Goal: Information Seeking & Learning: Learn about a topic

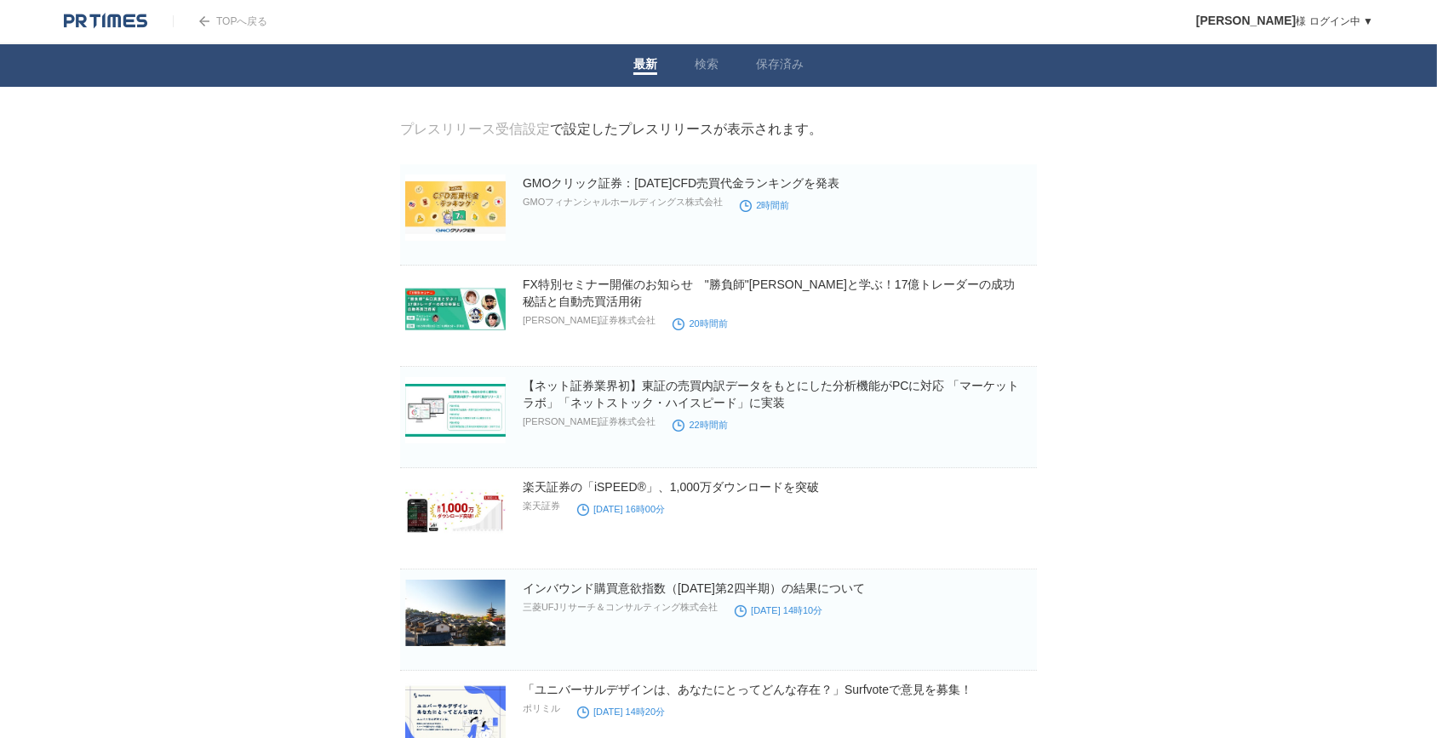
click at [233, 20] on link "TOPへ戻る" at bounding box center [220, 21] width 94 height 12
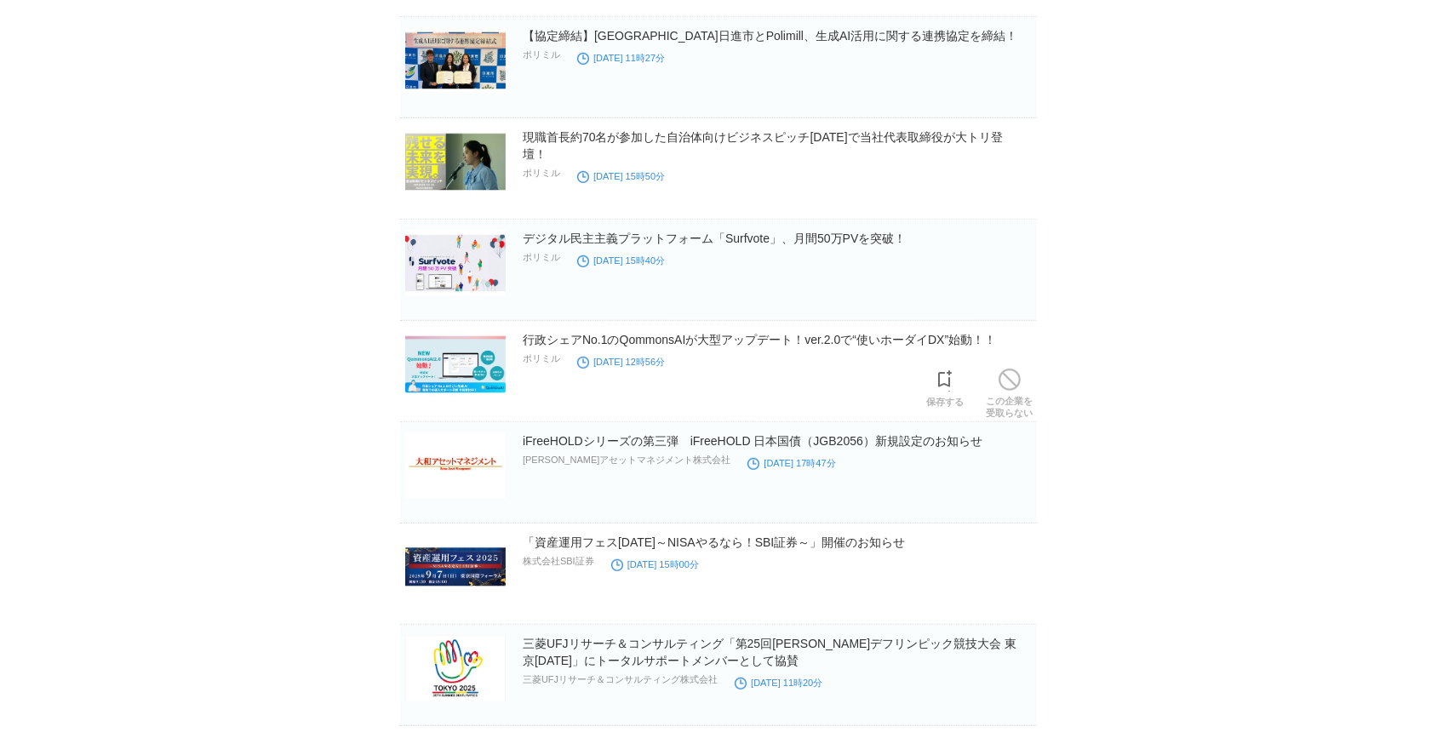
scroll to position [1539, 0]
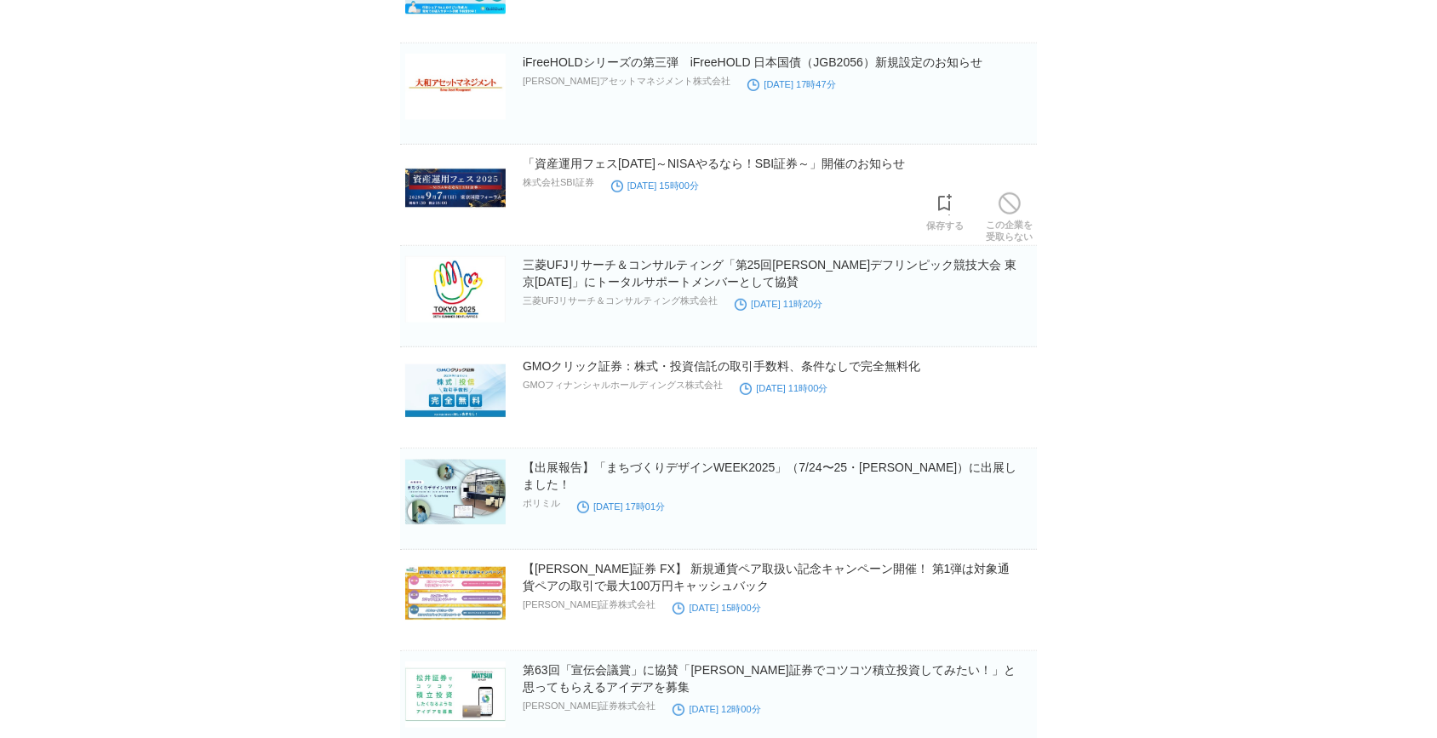
click at [552, 186] on p "株式会社SBI証券" at bounding box center [559, 182] width 72 height 13
click at [552, 165] on link "「資産運用フェス[DATE]～NISAやるなら！SBI証券～」開催のお知らせ" at bounding box center [714, 164] width 382 height 14
